Goal: Task Accomplishment & Management: Manage account settings

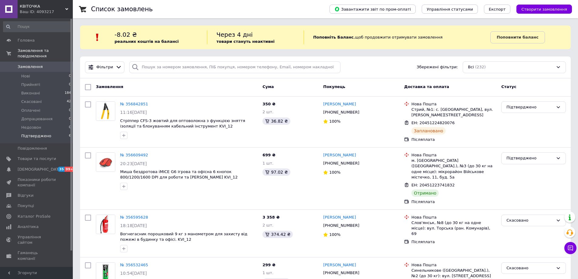
click at [44, 133] on span "Підтверджено" at bounding box center [36, 135] width 30 height 5
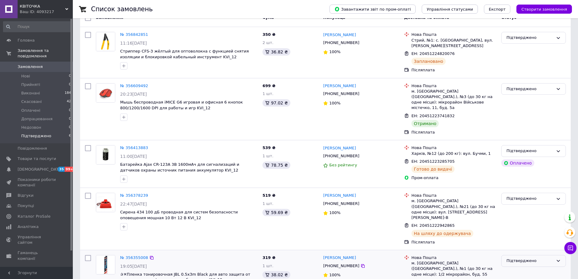
scroll to position [157, 0]
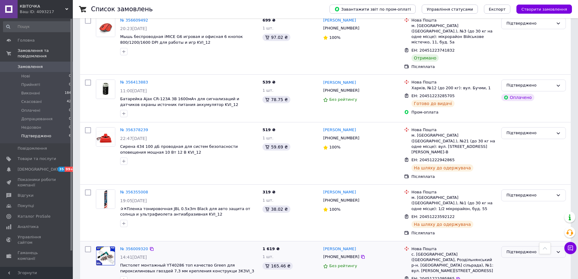
click at [516, 249] on div "Підтверджено" at bounding box center [529, 252] width 47 height 6
click at [516, 270] on li "Виконано" at bounding box center [533, 275] width 64 height 11
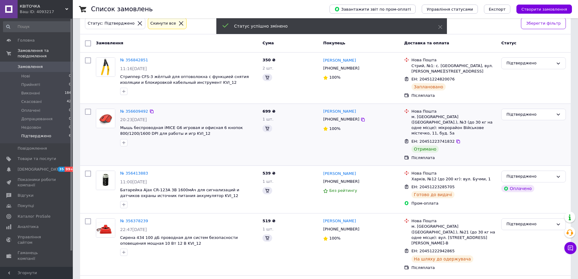
scroll to position [5, 0]
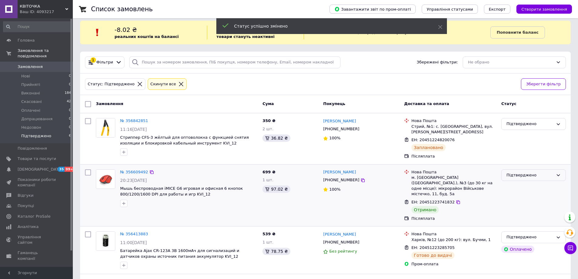
click at [510, 174] on div "Підтверджено" at bounding box center [529, 175] width 47 height 6
click at [514, 196] on li "Виконано" at bounding box center [533, 198] width 64 height 11
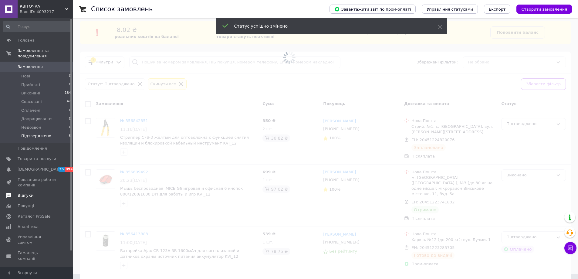
click at [27, 193] on span "Відгуки" at bounding box center [26, 195] width 16 height 5
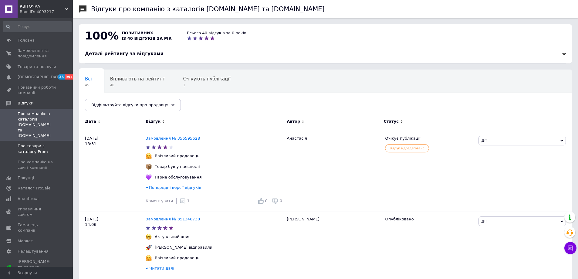
click at [50, 143] on span "Про товари з каталогу Prom" at bounding box center [37, 148] width 39 height 11
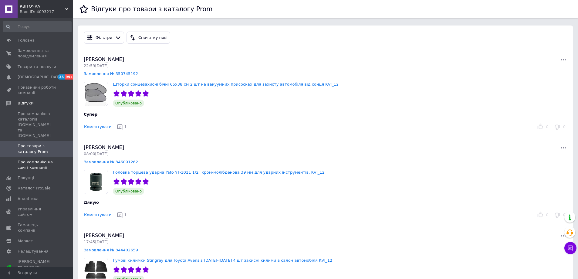
click at [56, 159] on span at bounding box center [64, 164] width 17 height 11
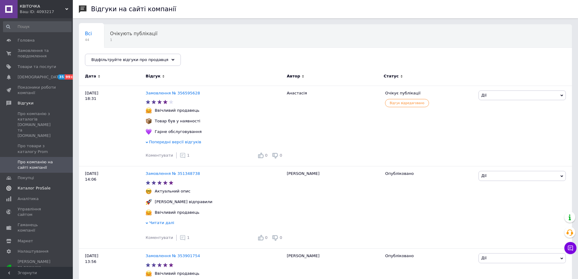
click at [53, 185] on span "Каталог ProSale" at bounding box center [37, 187] width 39 height 5
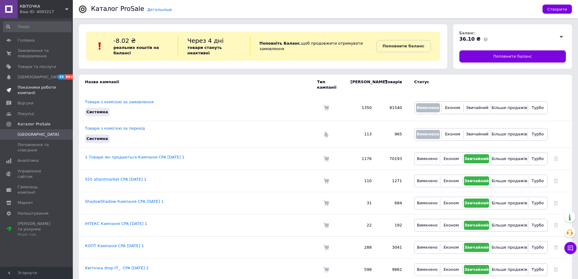
click at [46, 87] on span "Показники роботи компанії" at bounding box center [37, 90] width 39 height 11
